Goal: Task Accomplishment & Management: Manage account settings

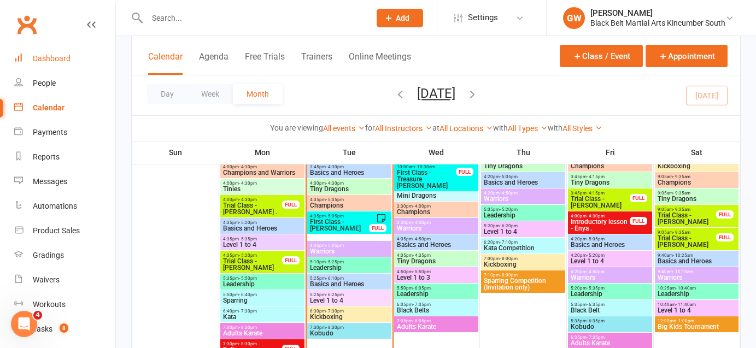
click at [48, 57] on div "Dashboard" at bounding box center [52, 58] width 38 height 9
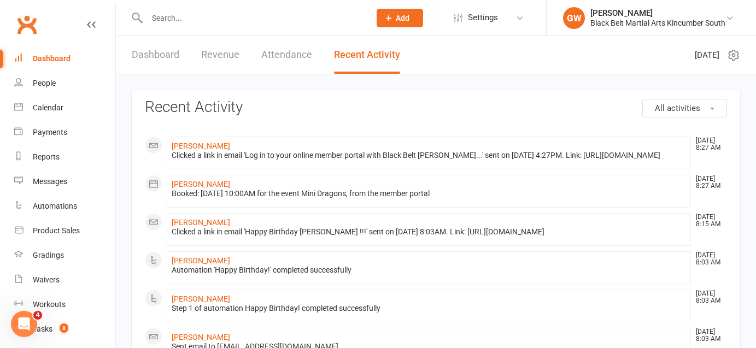
click at [144, 54] on link "Dashboard" at bounding box center [156, 55] width 48 height 38
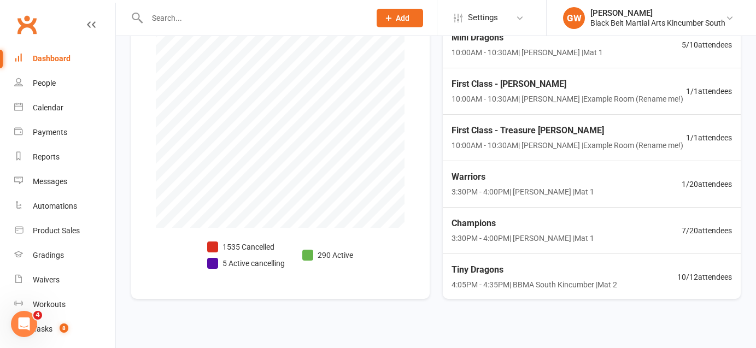
scroll to position [309, 0]
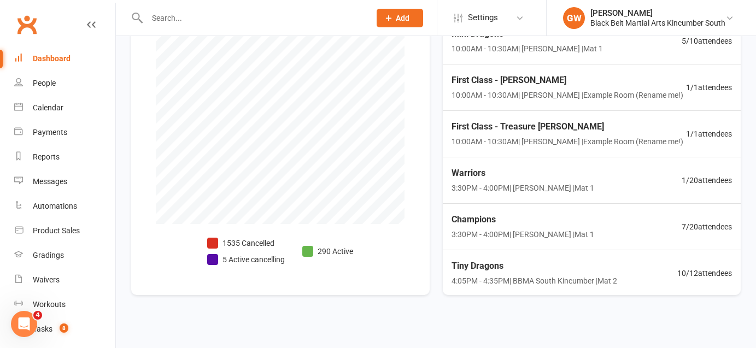
click at [261, 259] on li "5 Active cancelling" at bounding box center [246, 260] width 78 height 12
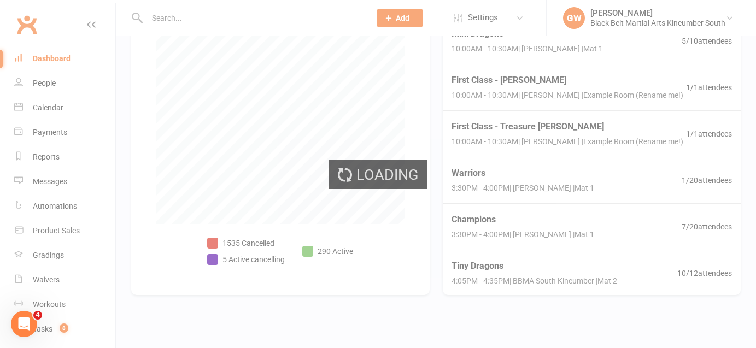
select select "no_trial"
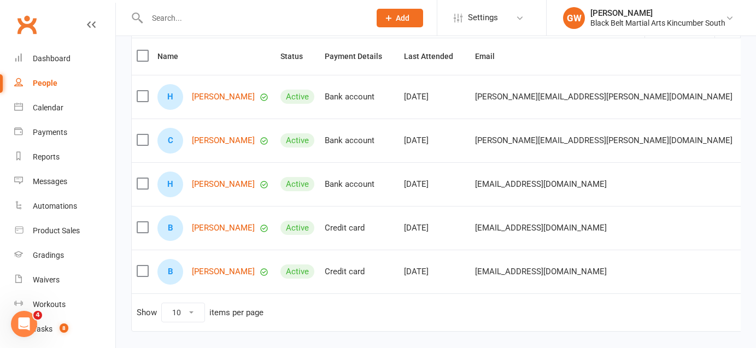
scroll to position [130, 0]
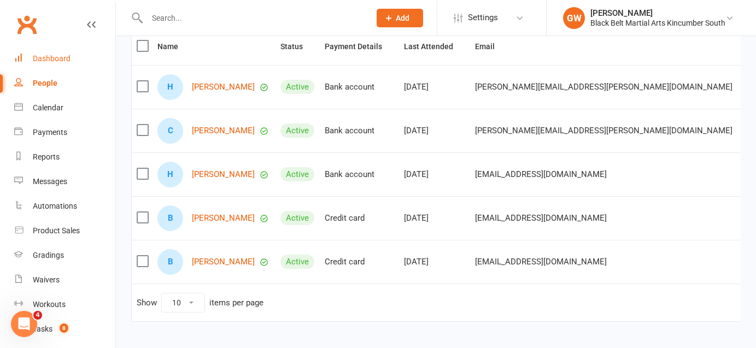
click at [53, 60] on div "Dashboard" at bounding box center [52, 58] width 38 height 9
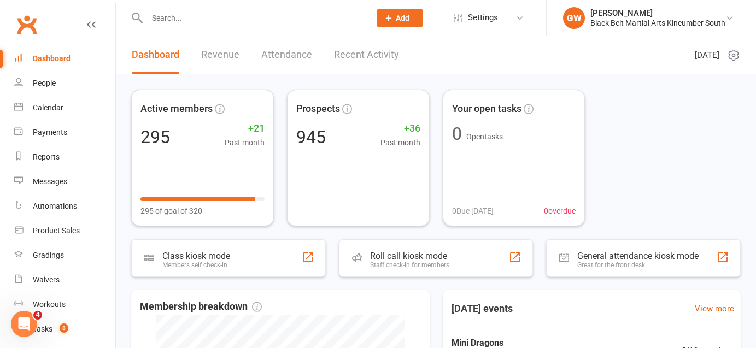
click at [385, 57] on link "Recent Activity" at bounding box center [366, 55] width 65 height 38
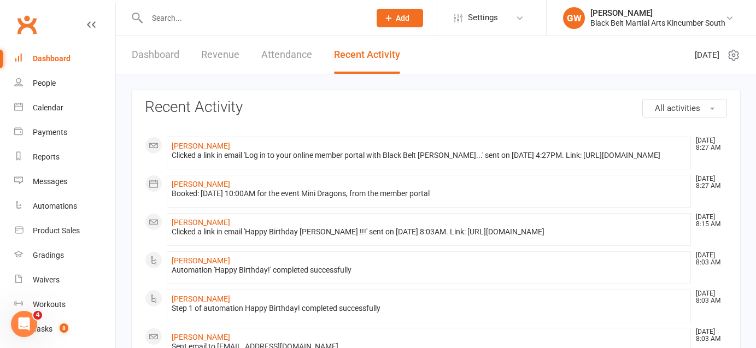
click at [288, 57] on link "Attendance" at bounding box center [286, 55] width 51 height 38
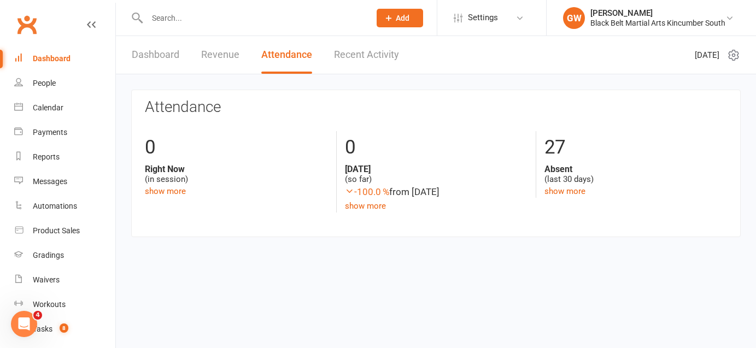
click at [209, 50] on link "Revenue" at bounding box center [220, 55] width 38 height 38
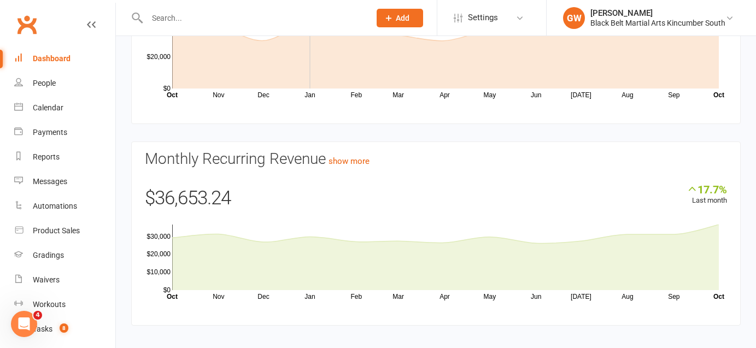
scroll to position [162, 0]
